Goal: Information Seeking & Learning: Find specific page/section

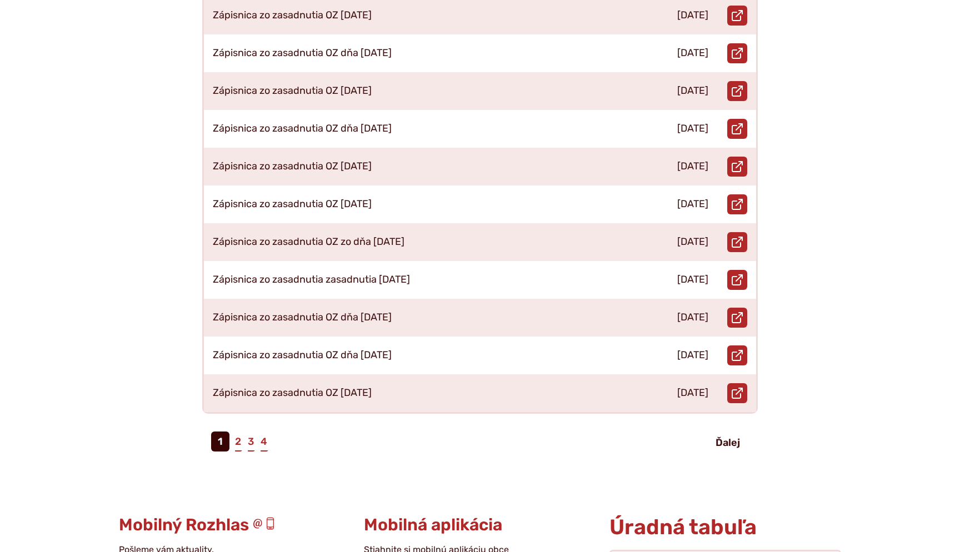
scroll to position [423, 0]
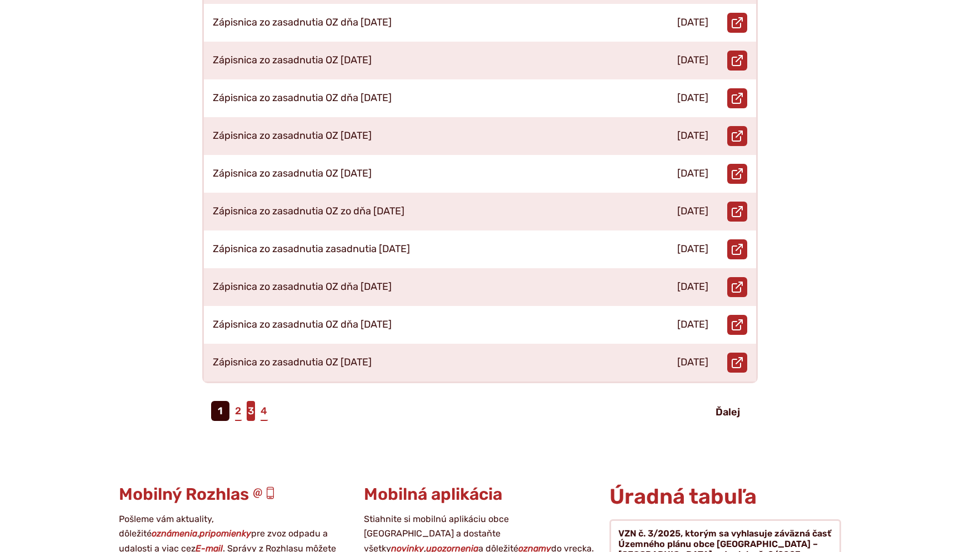
click at [248, 401] on link "3" at bounding box center [251, 411] width 8 height 20
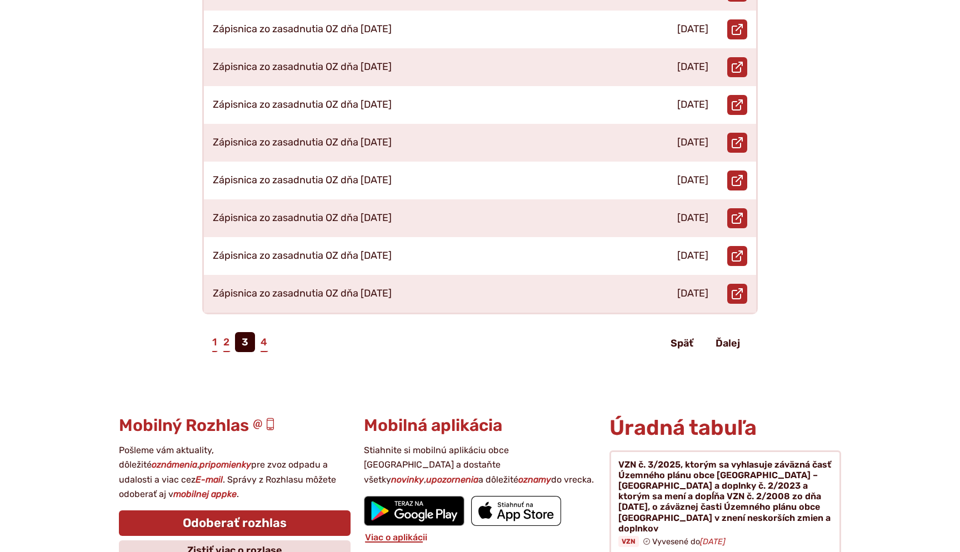
scroll to position [512, 0]
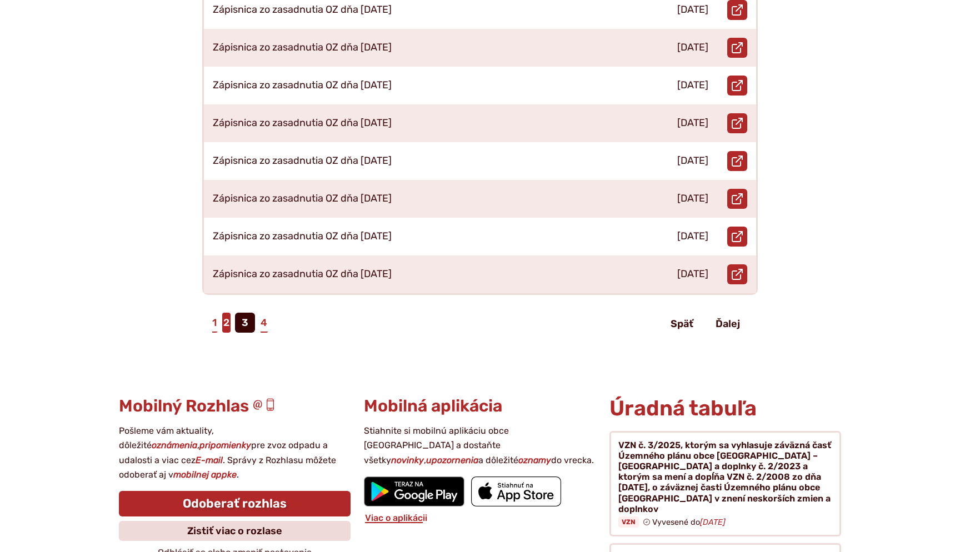
click at [227, 313] on link "2" at bounding box center [226, 323] width 8 height 20
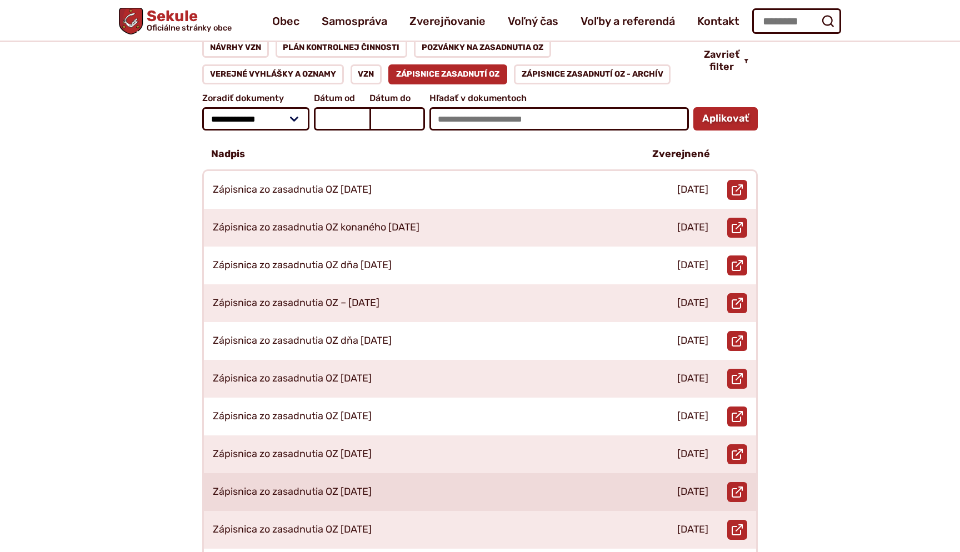
scroll to position [179, 0]
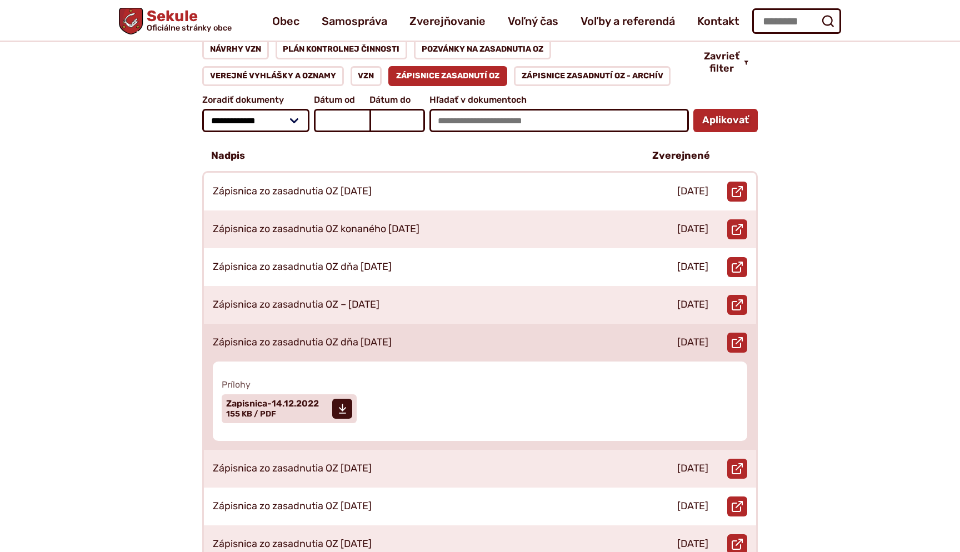
click at [344, 337] on p "Zápisnica zo zasadnutia OZ dňa [DATE]" at bounding box center [302, 343] width 179 height 12
click at [296, 399] on span "Zapisnica-14.12.2022" at bounding box center [272, 403] width 93 height 9
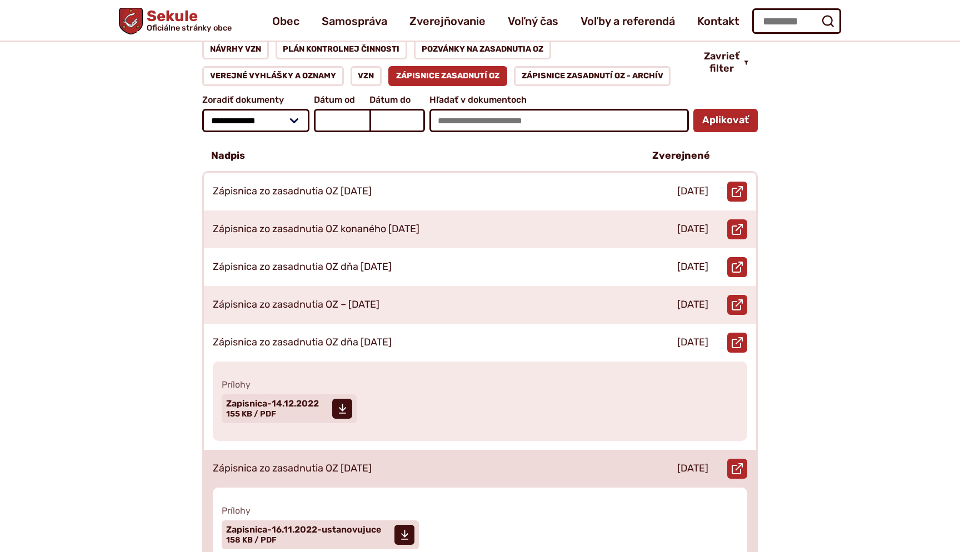
click at [282, 463] on p "Zápisnica zo zasadnutia OZ [DATE]" at bounding box center [292, 469] width 159 height 12
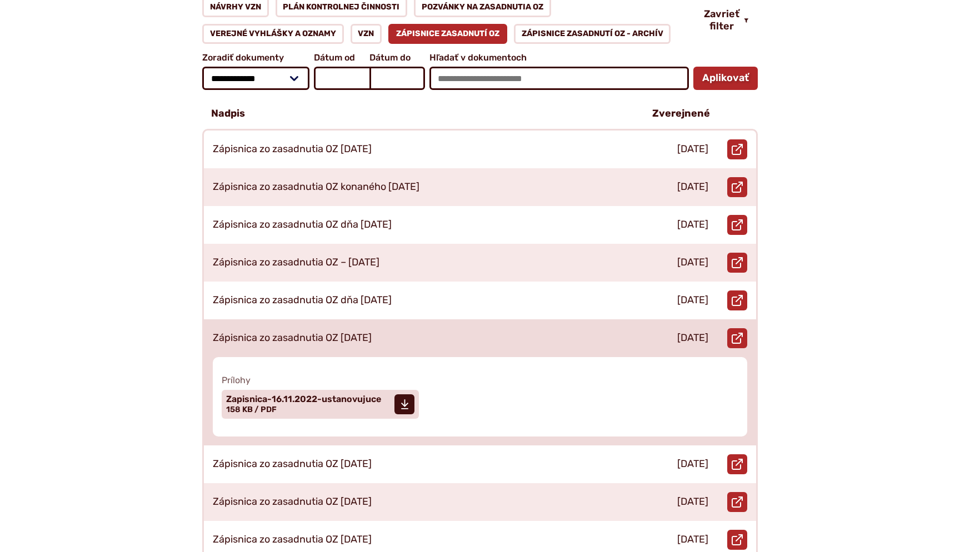
scroll to position [233, 0]
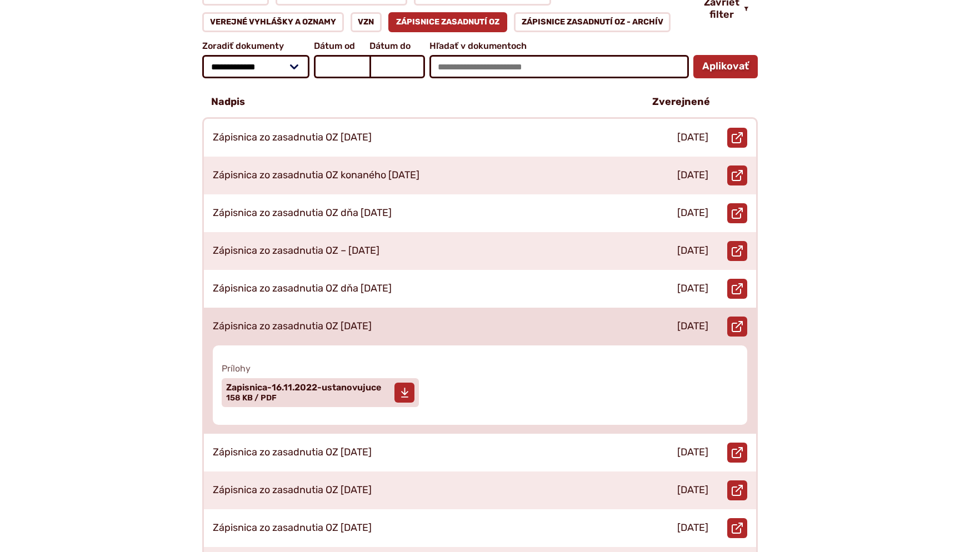
click at [314, 383] on span "Zapisnica-16.11.2022-ustanovujuce" at bounding box center [303, 387] width 155 height 9
